Goal: Information Seeking & Learning: Learn about a topic

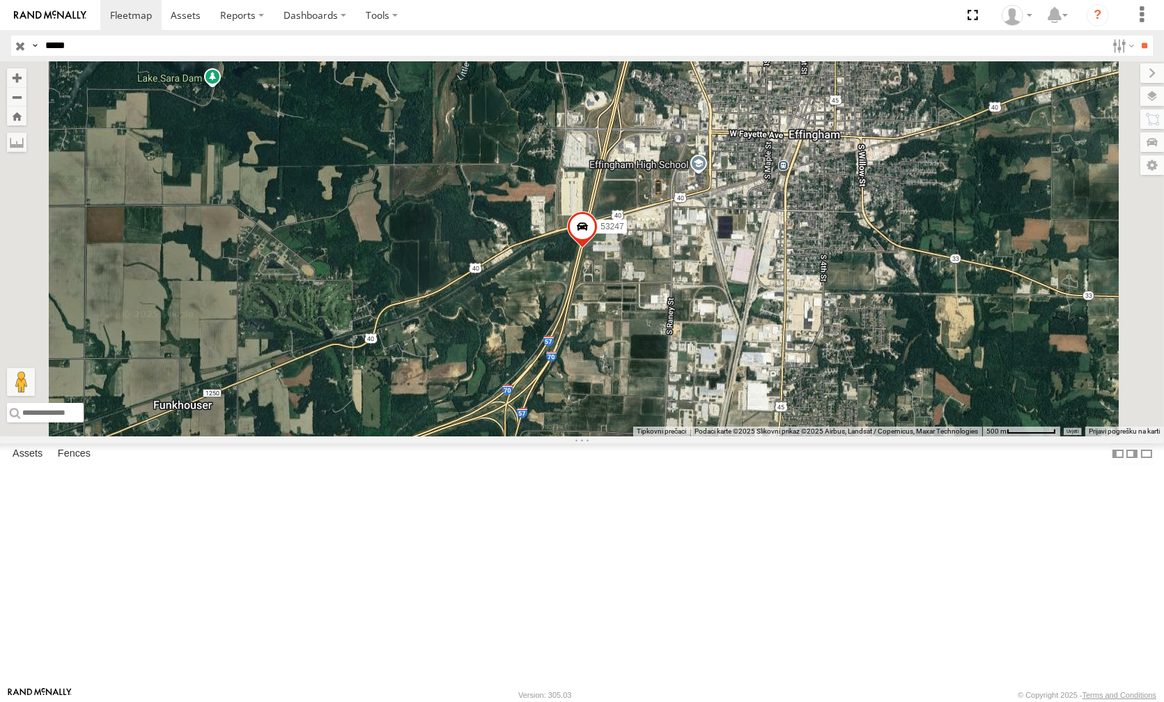
drag, startPoint x: 58, startPoint y: 45, endPoint x: 231, endPoint y: 56, distance: 173.9
click at [231, 56] on input "*****" at bounding box center [573, 46] width 1067 height 20
type input "*****"
click at [1137, 36] on input "**" at bounding box center [1145, 46] width 16 height 20
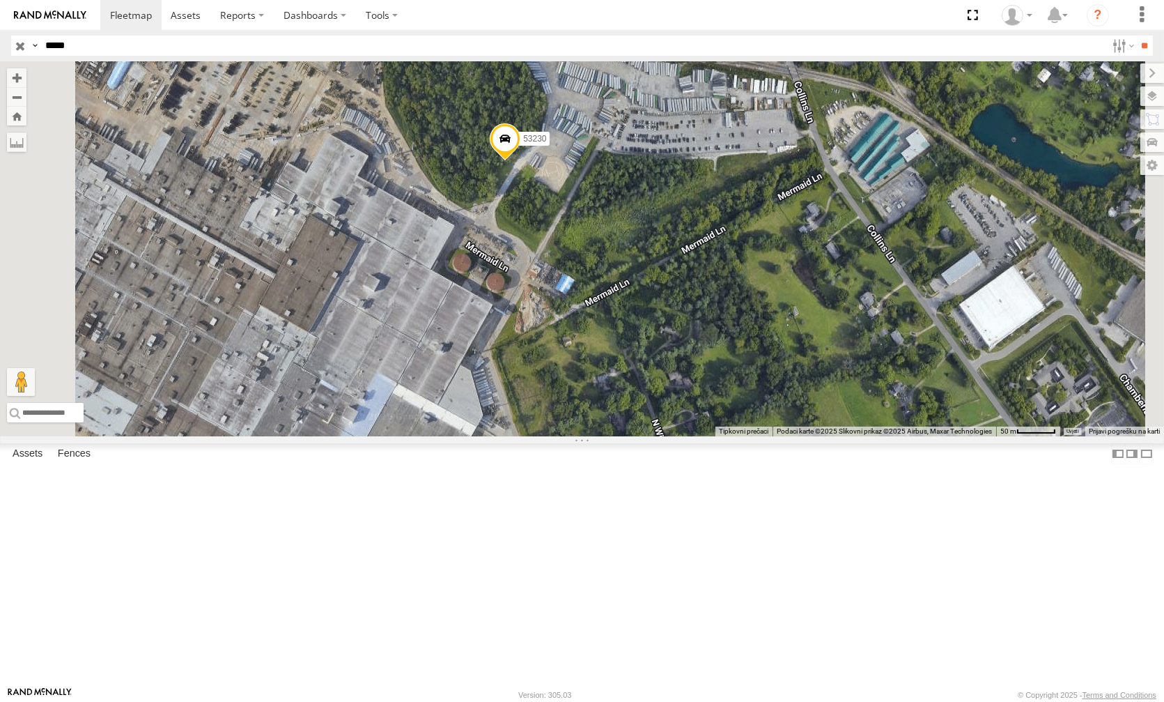
drag, startPoint x: 736, startPoint y: 365, endPoint x: 772, endPoint y: 461, distance: 102.1
click at [772, 436] on div "53230" at bounding box center [582, 248] width 1164 height 375
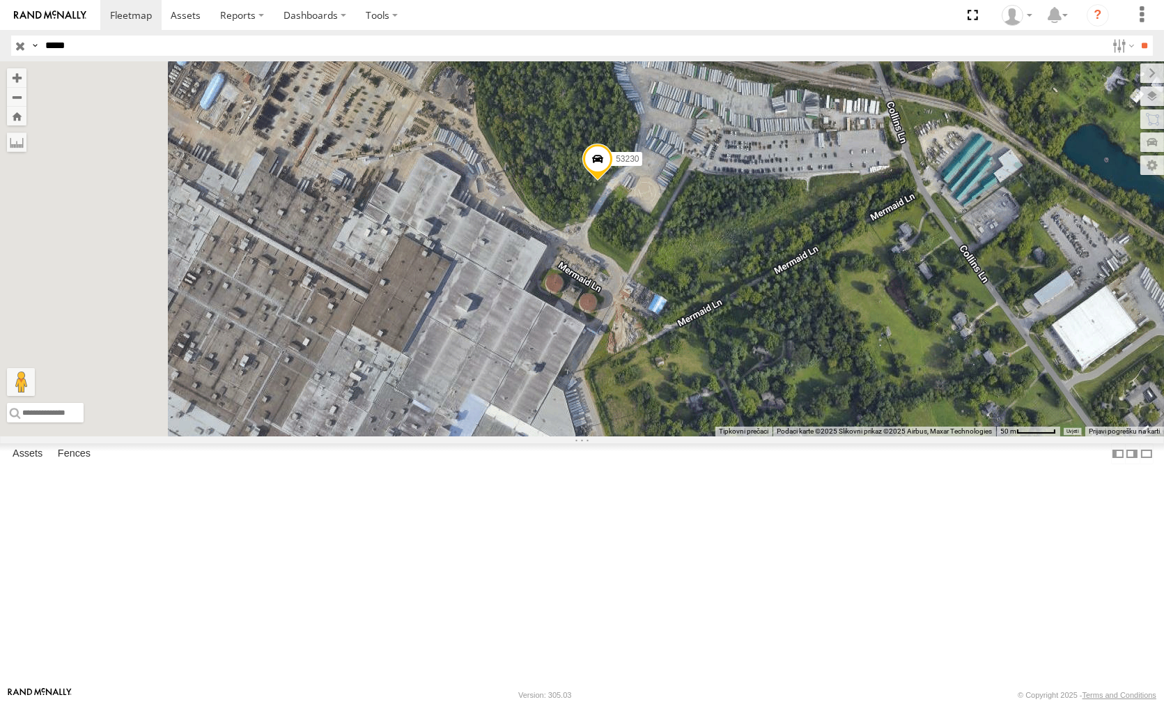
drag, startPoint x: 743, startPoint y: 389, endPoint x: 847, endPoint y: 415, distance: 106.3
click at [847, 415] on div "53230" at bounding box center [582, 248] width 1164 height 375
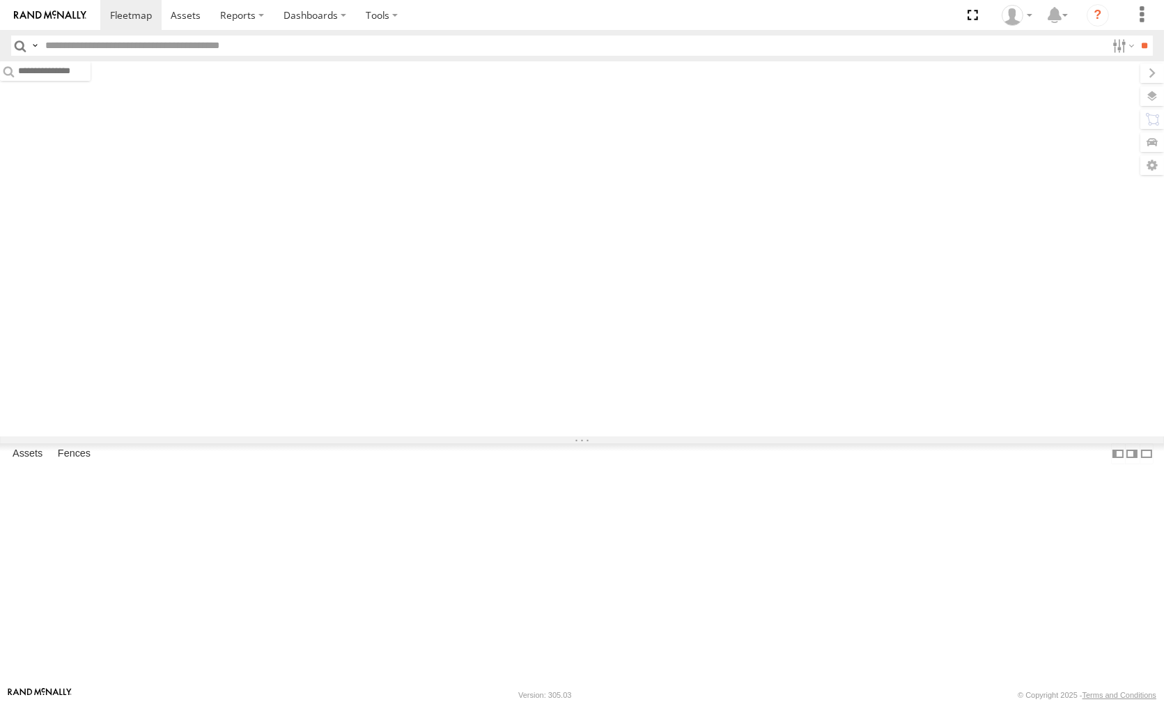
type input "*****"
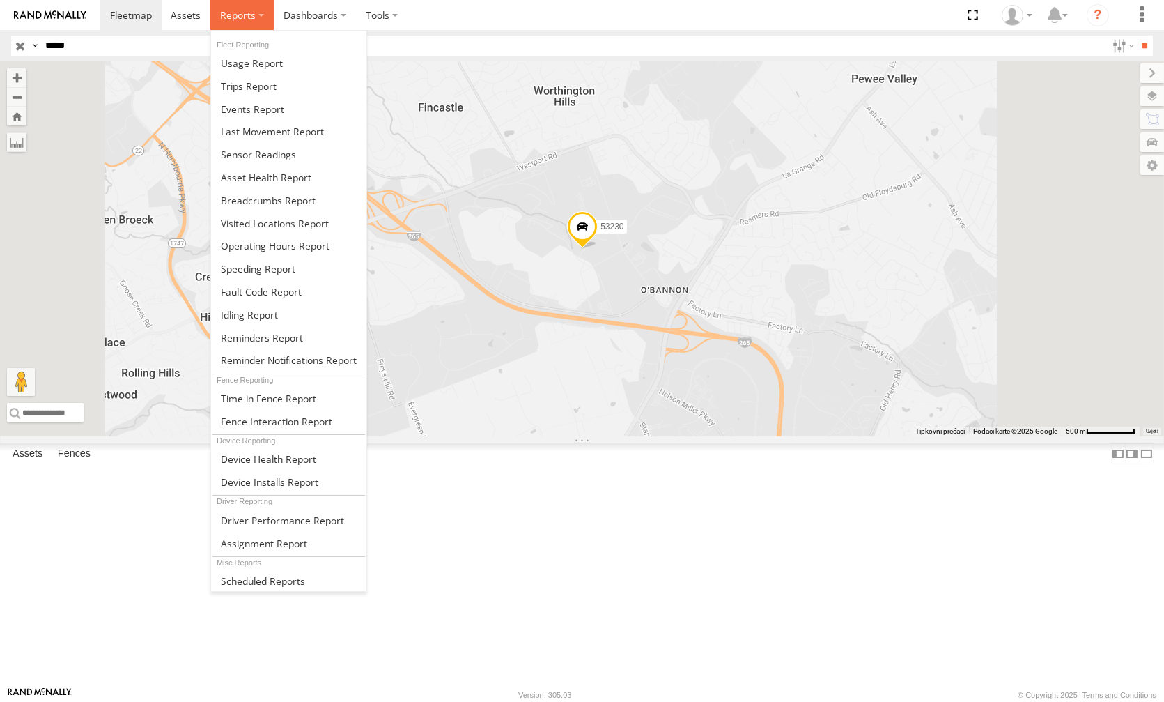
click at [242, 18] on span at bounding box center [238, 14] width 36 height 13
click at [244, 63] on span at bounding box center [252, 62] width 62 height 13
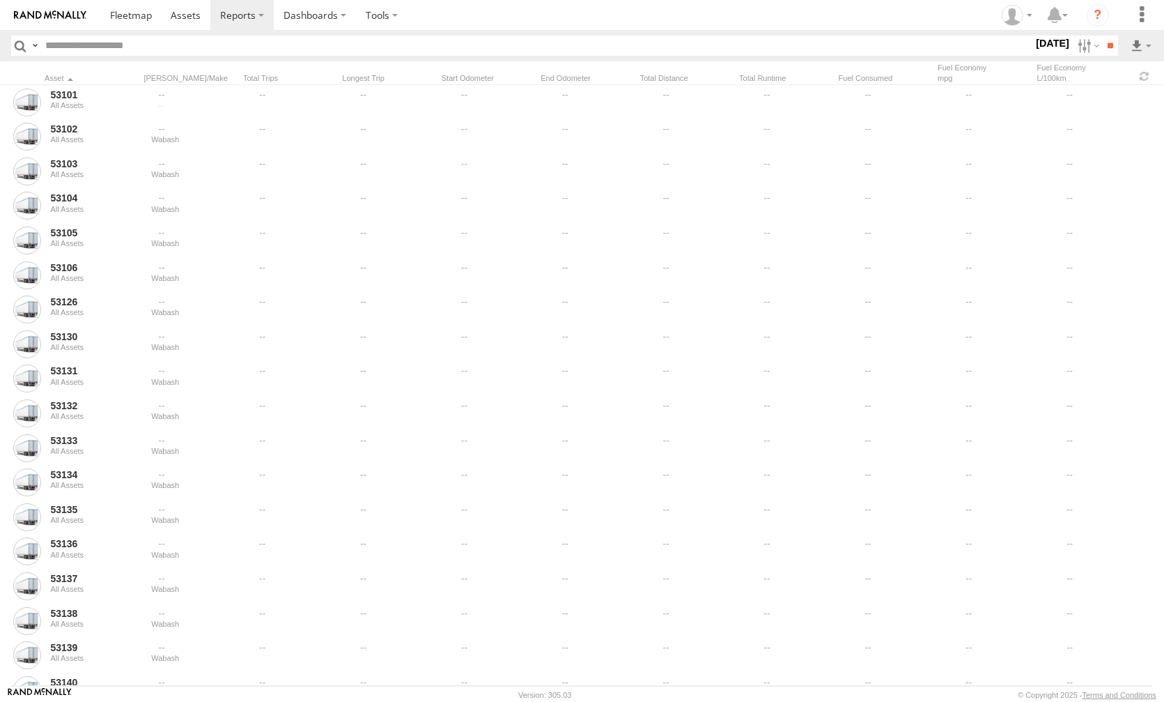
click at [134, 51] on input "text" at bounding box center [537, 46] width 994 height 20
type input "*****"
click at [1102, 36] on input "**" at bounding box center [1110, 46] width 16 height 20
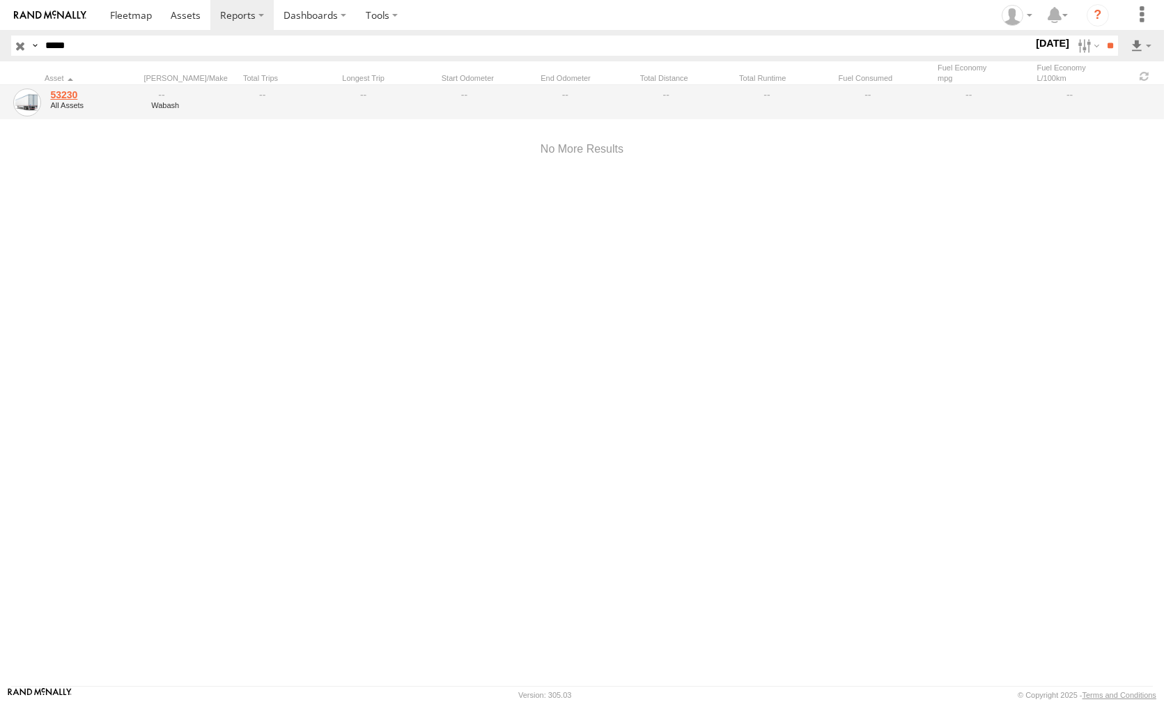
click at [67, 91] on link "53230" at bounding box center [95, 94] width 91 height 13
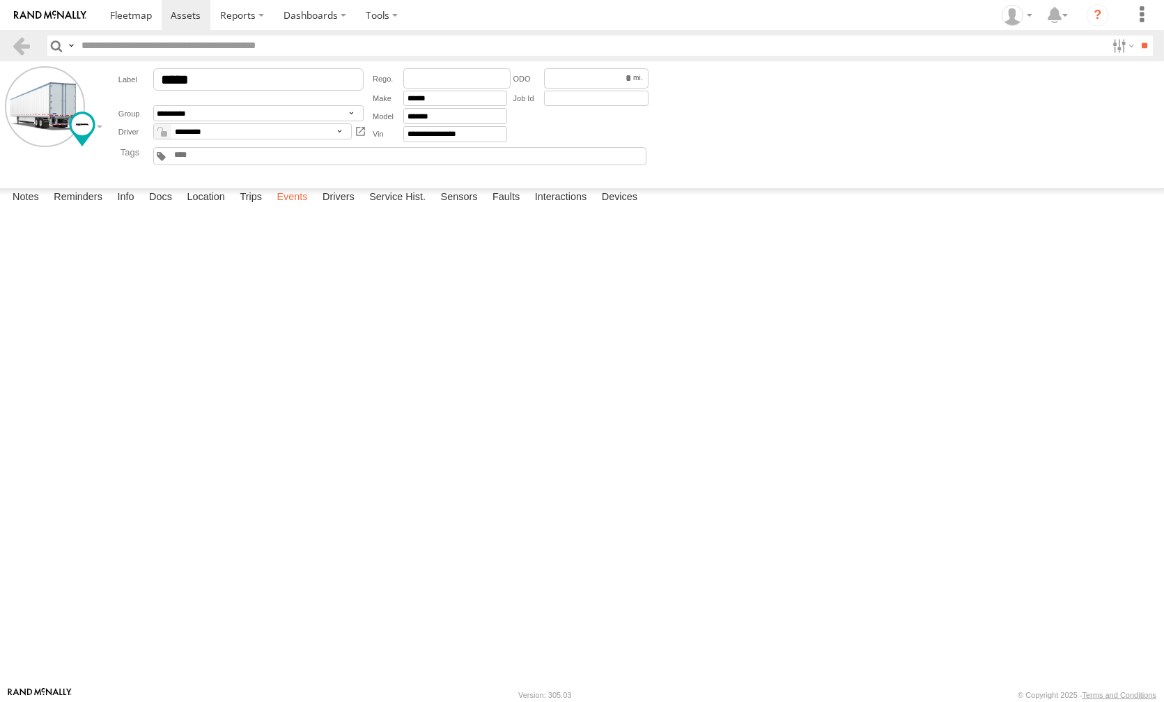
click at [281, 208] on label "Events" at bounding box center [292, 198] width 45 height 20
click at [0, 0] on label "Louisville Louisville,KY 38.29417 -85.52469" at bounding box center [0, 0] width 0 height 0
click at [0, 0] on button "Satelit" at bounding box center [0, 0] width 0 height 0
click at [0, 0] on label "×" at bounding box center [0, 0] width 0 height 0
click at [0, 0] on label "Louisville Louisville,KY 38.29369 -85.52381" at bounding box center [0, 0] width 0 height 0
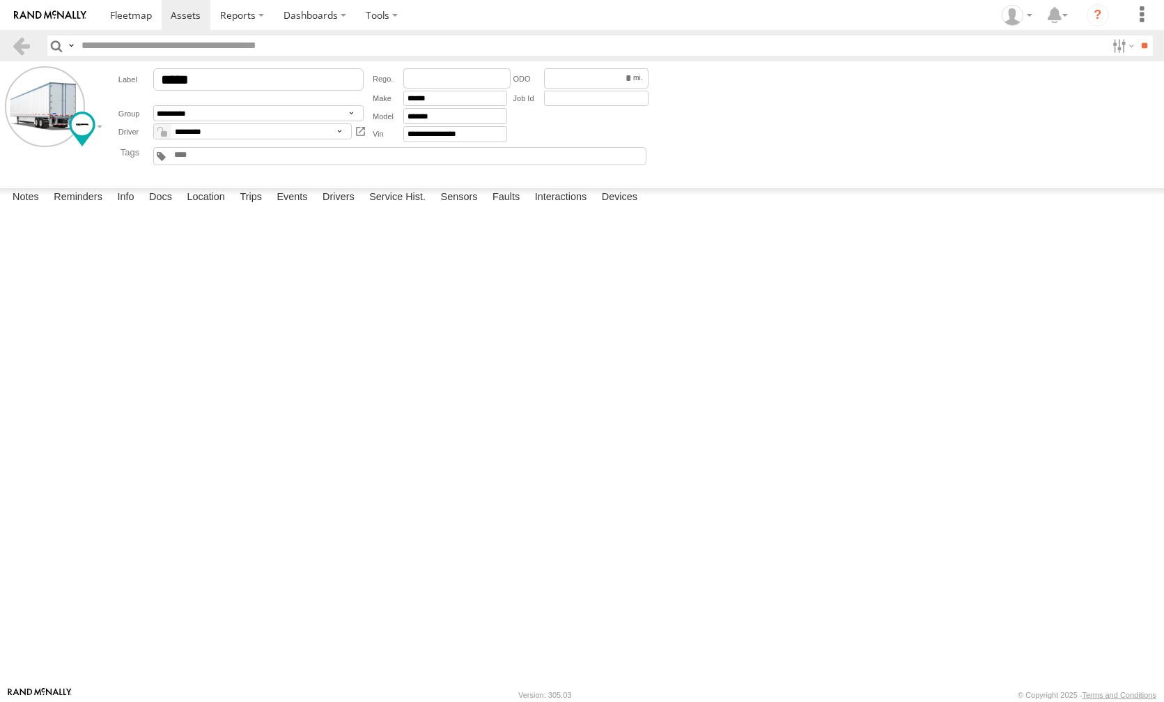
drag, startPoint x: 1086, startPoint y: 146, endPoint x: 1066, endPoint y: 162, distance: 25.2
click at [0, 0] on div "Location Details" at bounding box center [0, 0] width 0 height 0
click at [0, 0] on label "×" at bounding box center [0, 0] width 0 height 0
copy label "05:57:36 08/16/2025"
drag, startPoint x: 63, startPoint y: 475, endPoint x: 15, endPoint y: 462, distance: 49.7
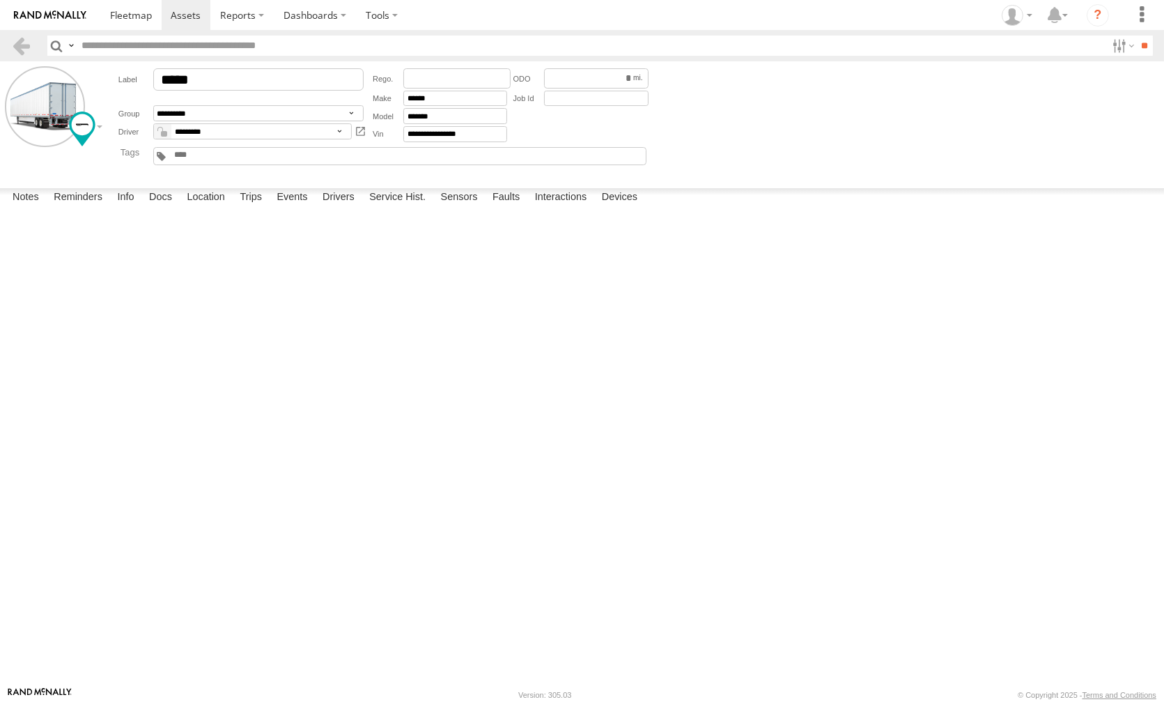
click at [0, 0] on label "05:57:36 08/16/2025" at bounding box center [0, 0] width 0 height 0
click at [0, 0] on label "Louisville Louisville,KY 38.29397 -85.52361" at bounding box center [0, 0] width 0 height 0
click at [0, 0] on div "Location Details ×" at bounding box center [0, 0] width 0 height 0
click at [0, 0] on label "×" at bounding box center [0, 0] width 0 height 0
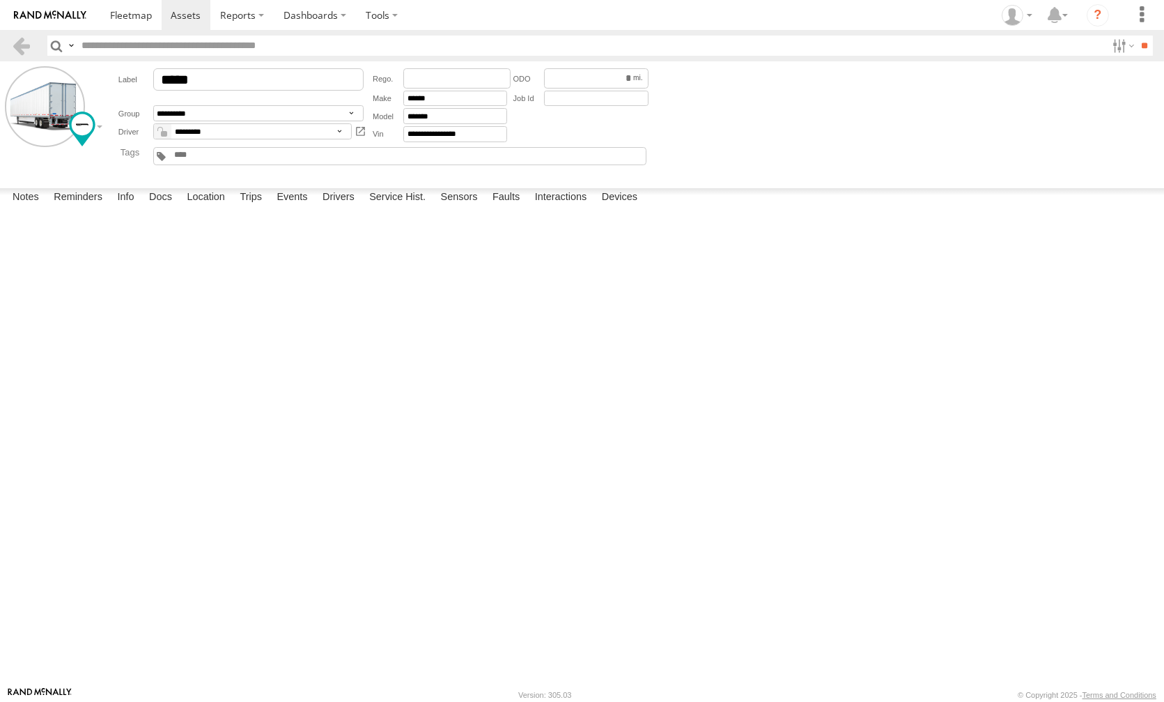
click at [0, 0] on label "Louisville Louisville,KY 38.29397 -85.52361" at bounding box center [0, 0] width 0 height 0
click at [0, 0] on label "×" at bounding box center [0, 0] width 0 height 0
click at [0, 0] on label "Louisville Louisville,KY 38.2942 -85.52391" at bounding box center [0, 0] width 0 height 0
click at [0, 0] on label "×" at bounding box center [0, 0] width 0 height 0
click at [0, 0] on label "Louisville Louisville,KY 38.29419 -85.52355" at bounding box center [0, 0] width 0 height 0
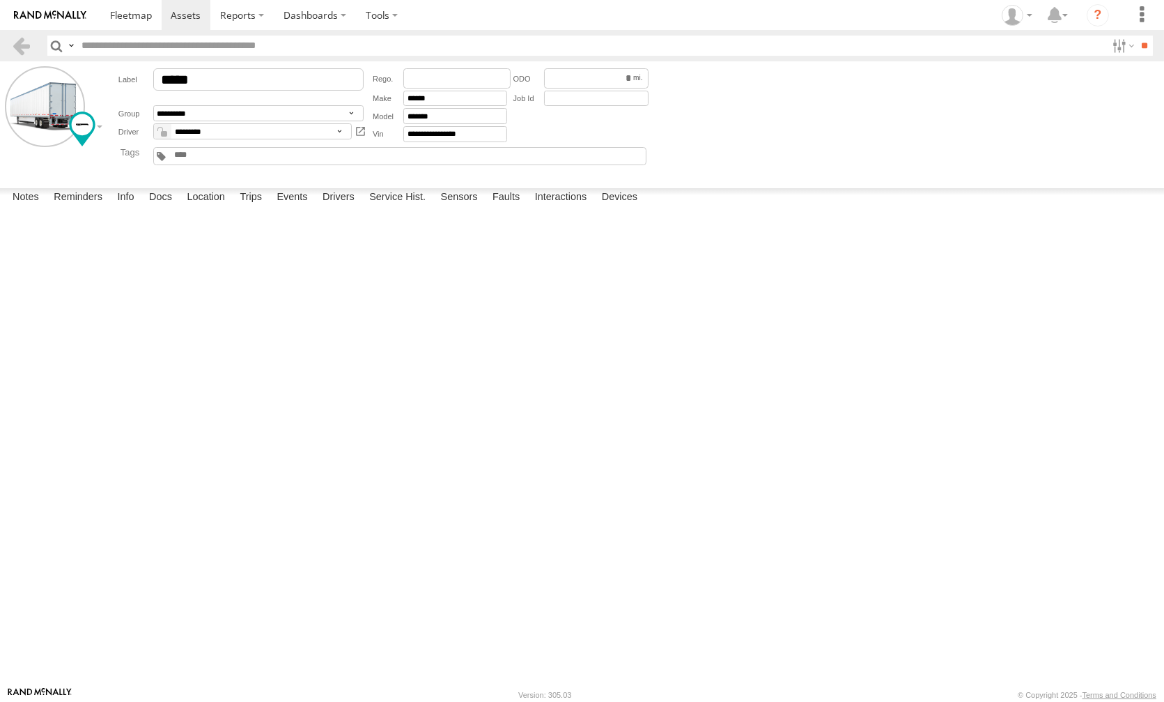
click at [0, 0] on label "×" at bounding box center [0, 0] width 0 height 0
click at [0, 0] on label "Louisville Louisville,KY 38.29434 -85.52387" at bounding box center [0, 0] width 0 height 0
click at [0, 0] on label "×" at bounding box center [0, 0] width 0 height 0
drag, startPoint x: 569, startPoint y: 496, endPoint x: 565, endPoint y: 395, distance: 101.1
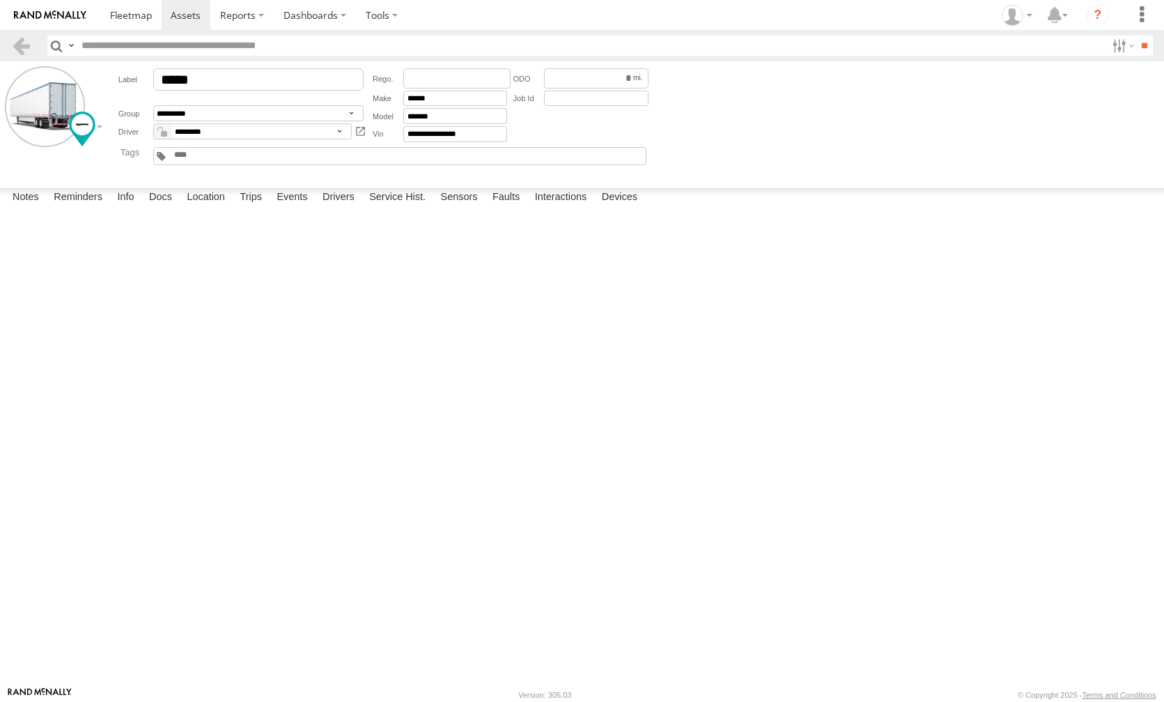
click at [0, 0] on div "Sunday, 17th August 2025 14:15:18 08/17/2025 Review Device 13:15:18 08/17/2025 …" at bounding box center [0, 0] width 0 height 0
click at [0, 0] on label "Louisville Louisville,KY 38.29408 -85.52378" at bounding box center [0, 0] width 0 height 0
click at [0, 0] on label "×" at bounding box center [0, 0] width 0 height 0
click at [0, 0] on label "Louisville Louisville,KY 38.29423 -85.52391" at bounding box center [0, 0] width 0 height 0
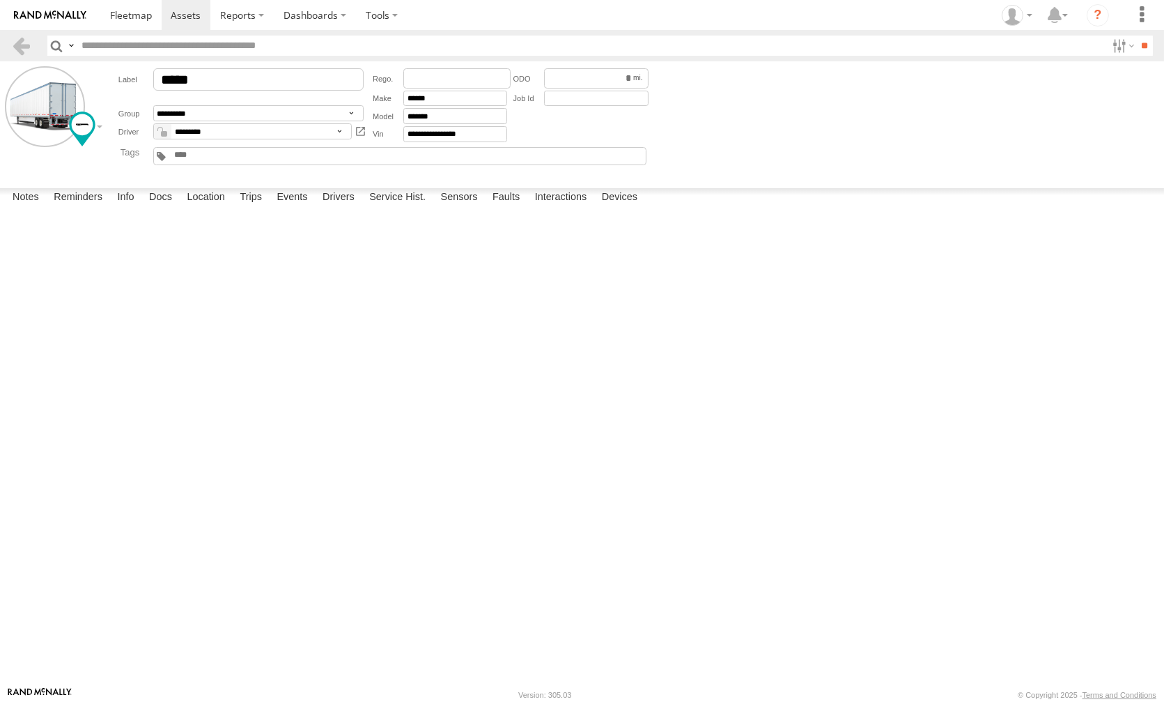
click at [0, 0] on label "×" at bounding box center [0, 0] width 0 height 0
